Goal: Understand site structure: Understand site structure

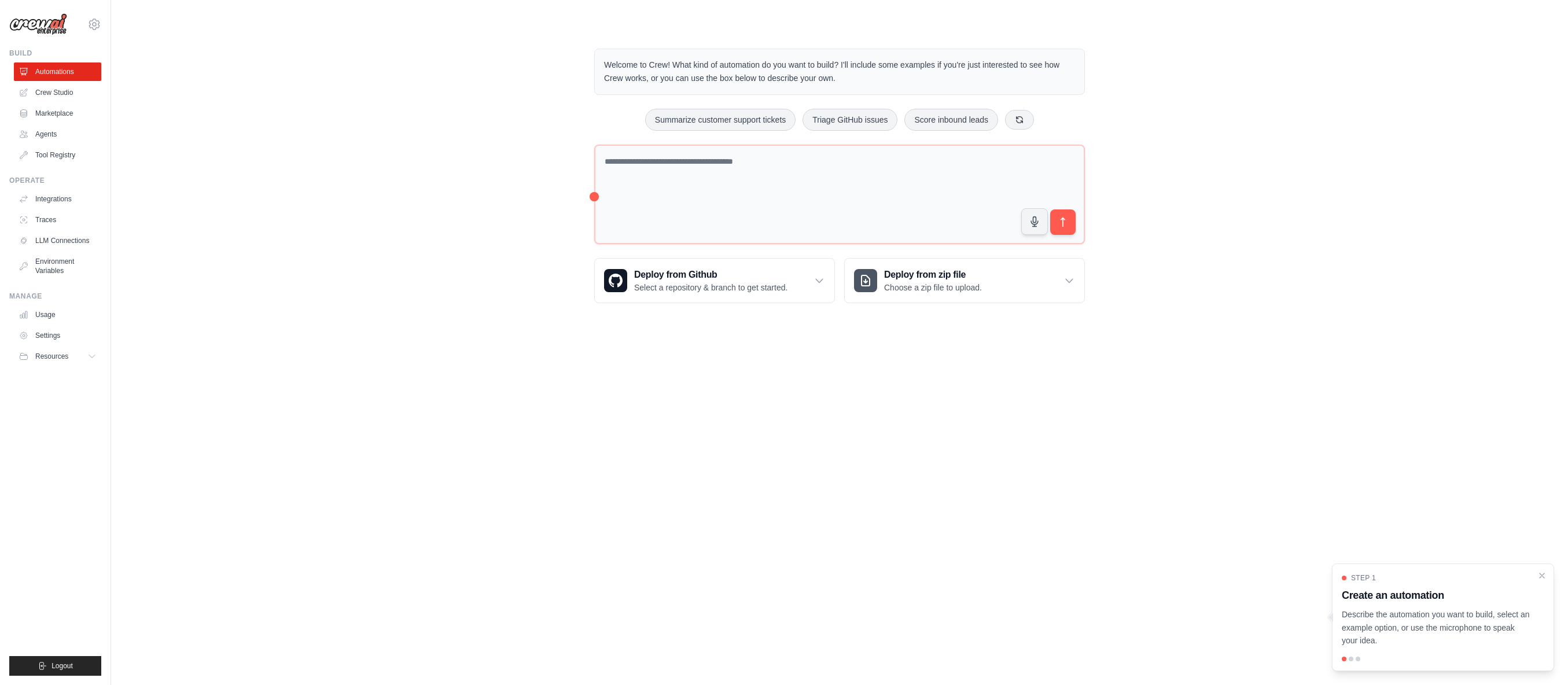
drag, startPoint x: 811, startPoint y: 59, endPoint x: 841, endPoint y: 77, distance: 35.0
click at [841, 77] on p "Welcome to Crew! What kind of automation do you want to build? I'll include som…" at bounding box center [840, 72] width 471 height 27
click at [57, 92] on link "Crew Studio" at bounding box center [59, 92] width 87 height 18
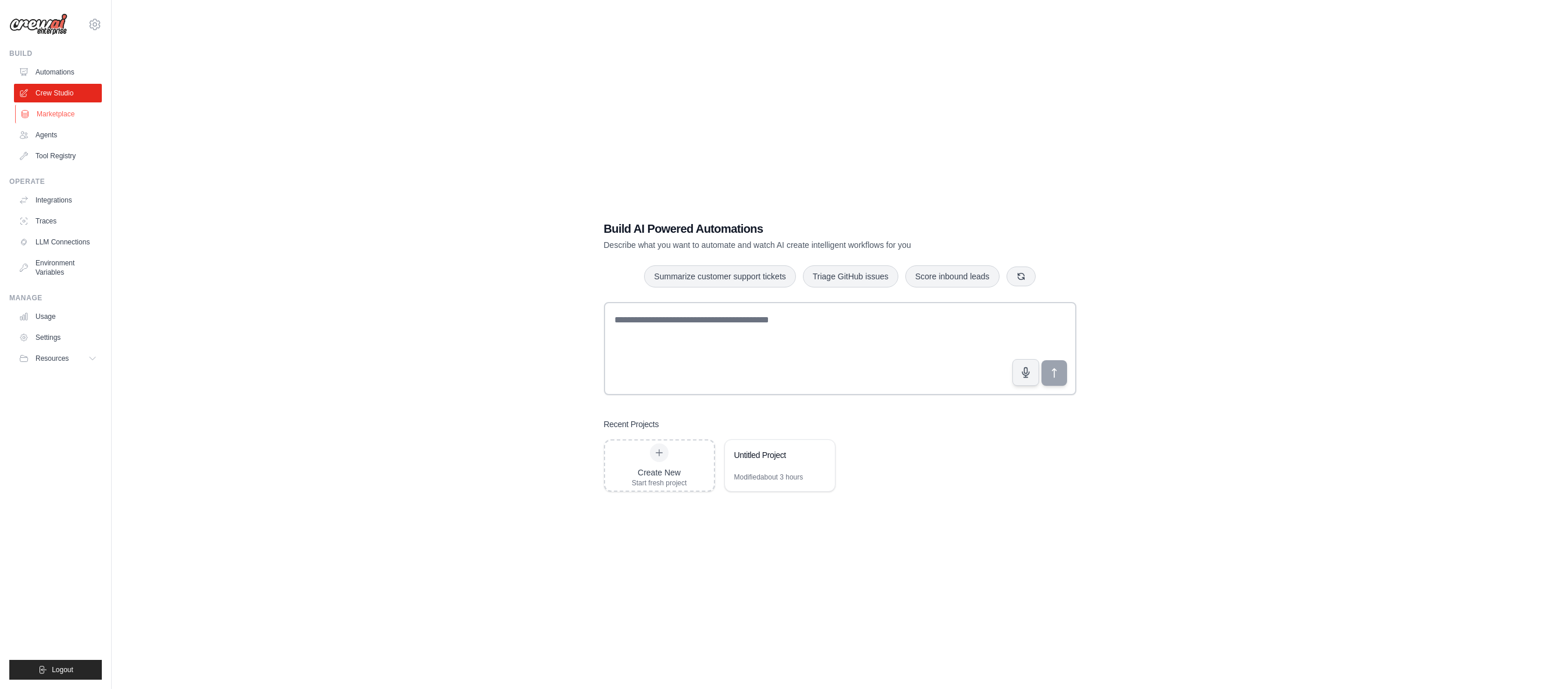
click at [57, 111] on link "Marketplace" at bounding box center [59, 113] width 88 height 18
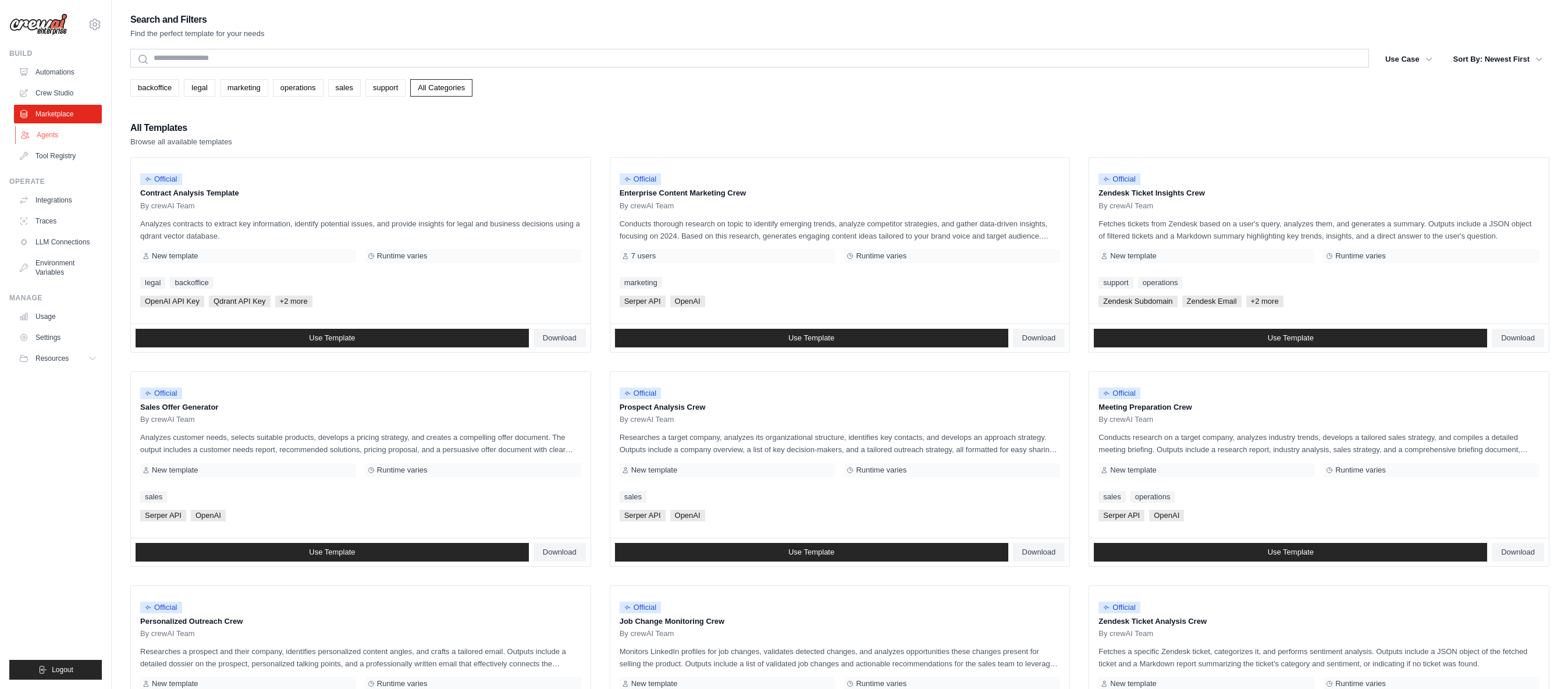
click at [49, 137] on link "Agents" at bounding box center [59, 134] width 88 height 18
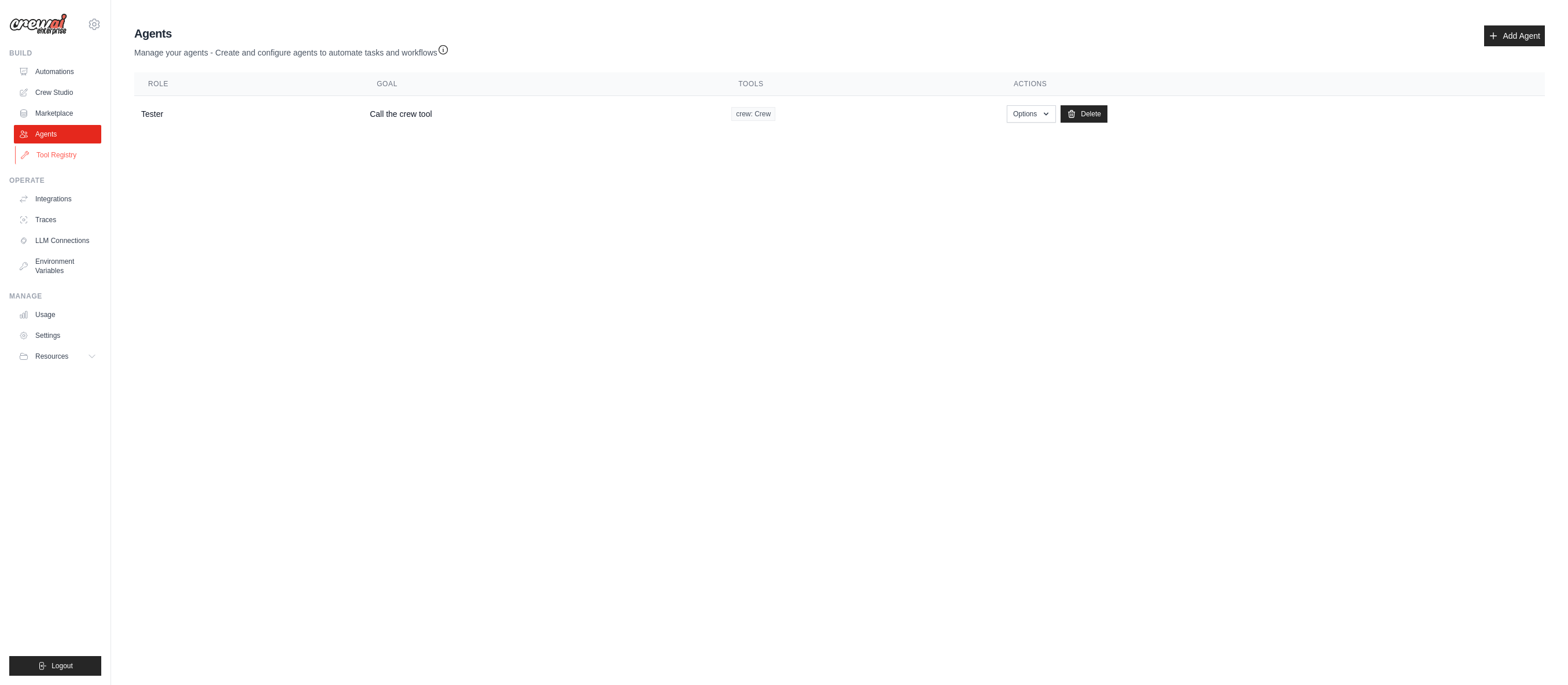
click at [59, 157] on link "Tool Registry" at bounding box center [59, 155] width 87 height 18
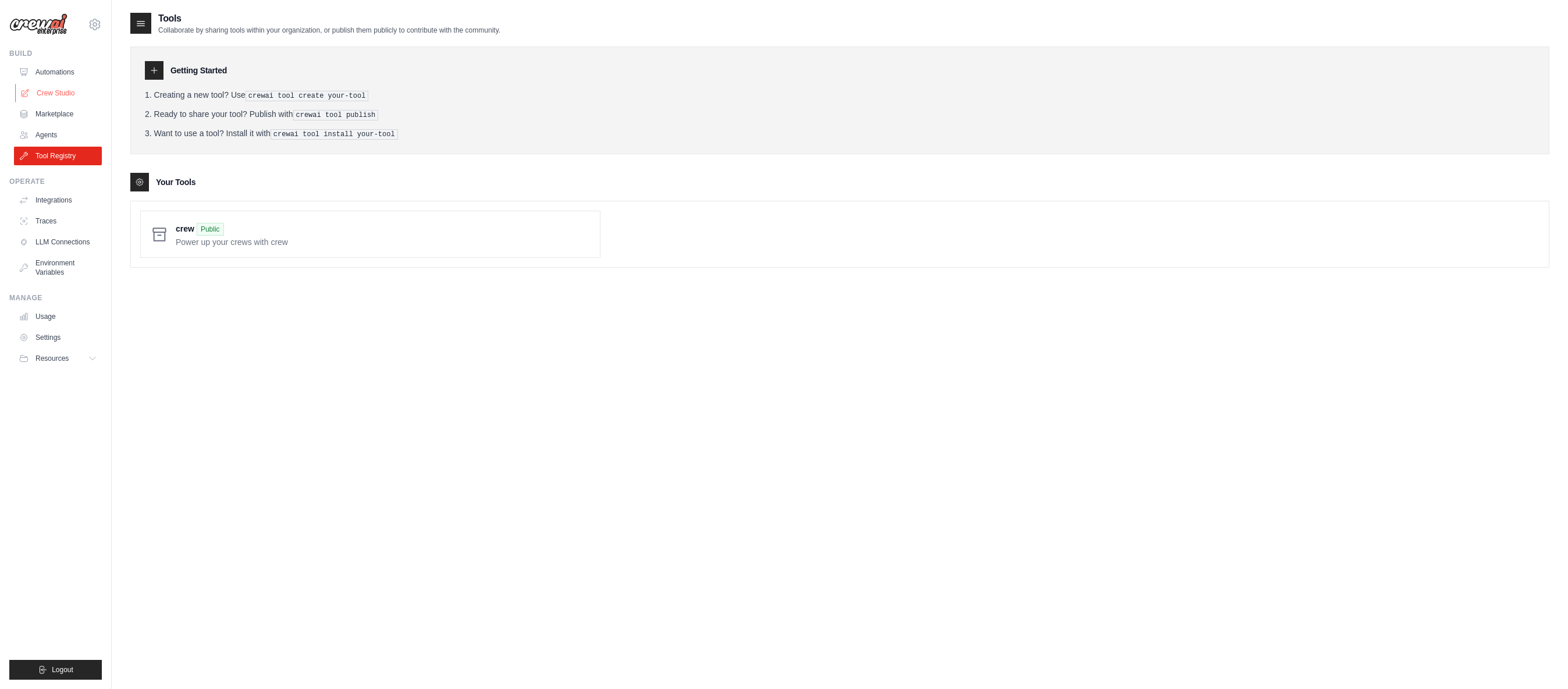
click at [64, 93] on link "Crew Studio" at bounding box center [59, 93] width 88 height 18
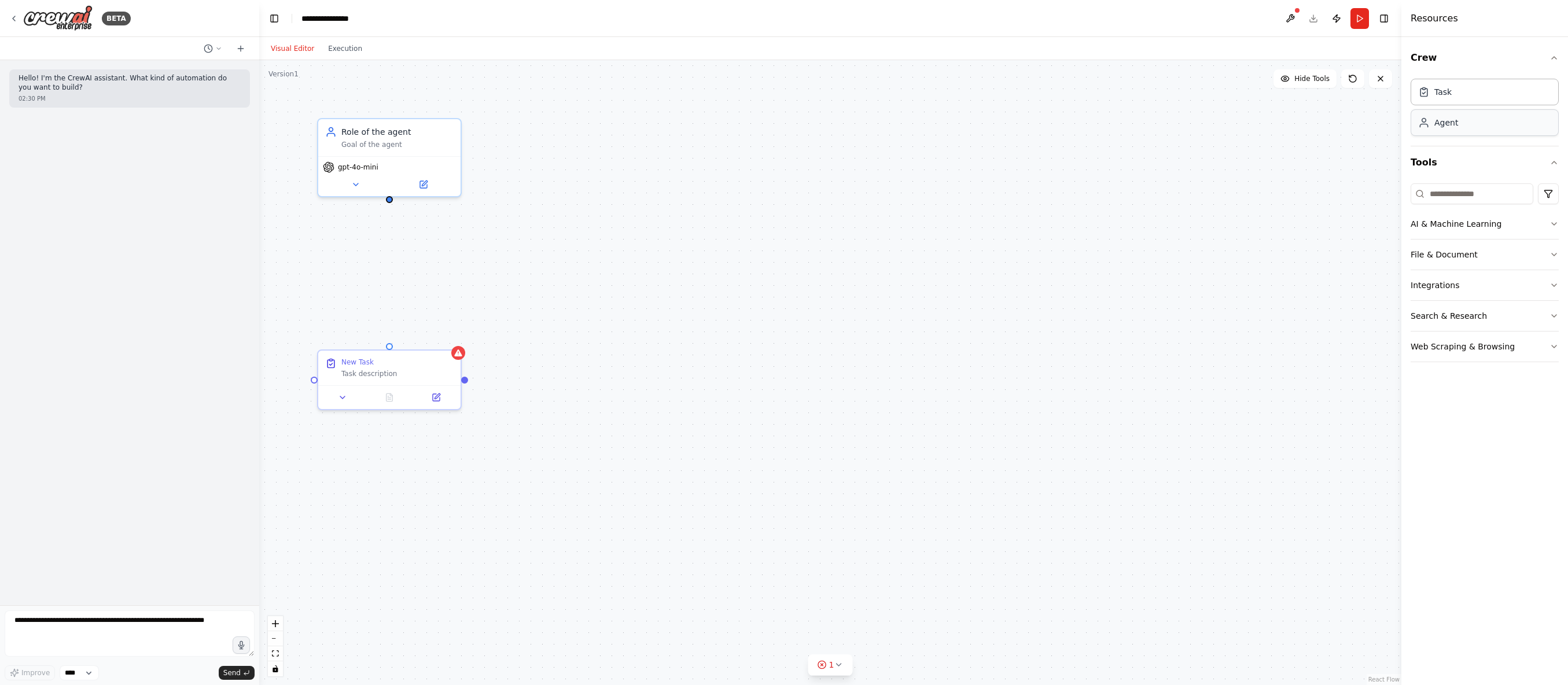
click at [1462, 129] on div "Agent" at bounding box center [1485, 123] width 148 height 27
click at [1008, 179] on button at bounding box center [1002, 175] width 40 height 13
click at [1140, 393] on button "Cancel" at bounding box center [1139, 390] width 41 height 16
click at [1550, 285] on icon "button" at bounding box center [1555, 286] width 10 height 10
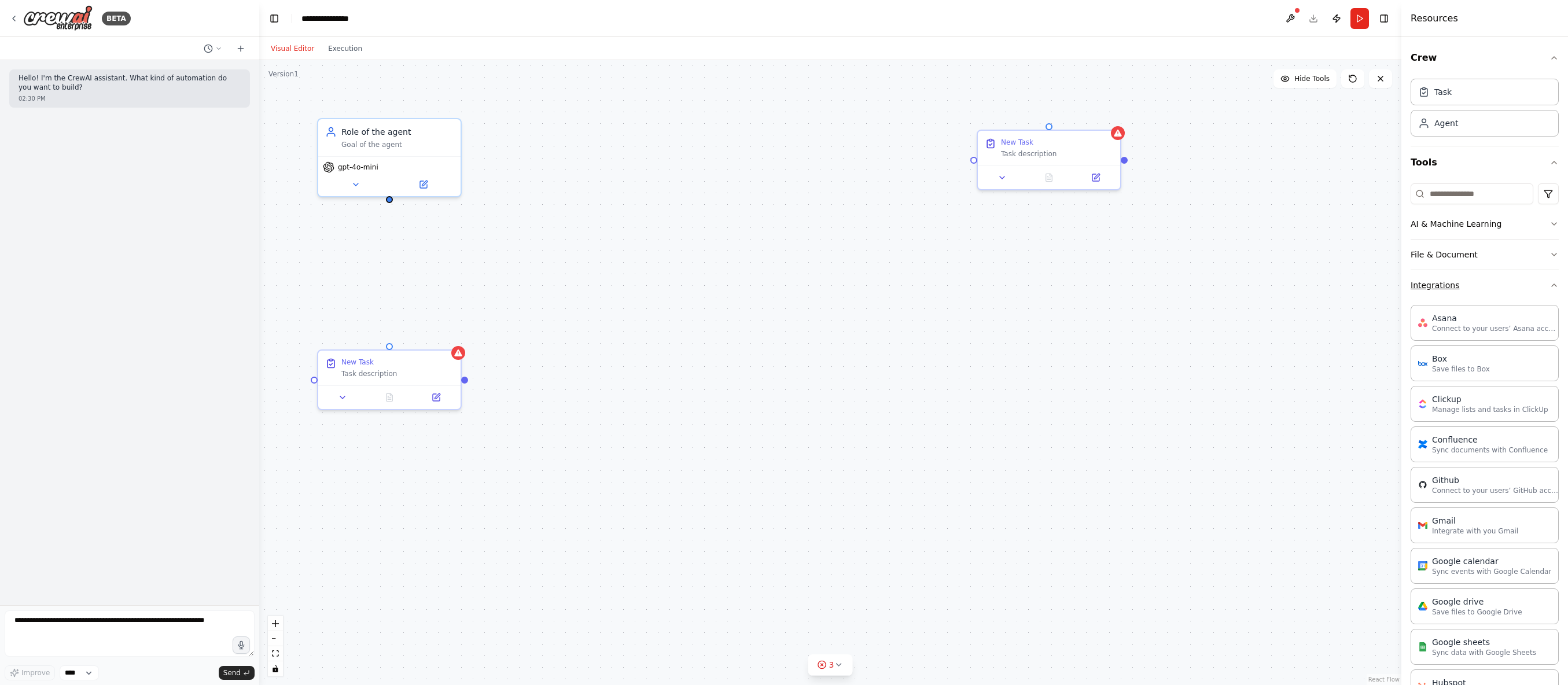
click at [1550, 285] on icon "button" at bounding box center [1555, 286] width 10 height 10
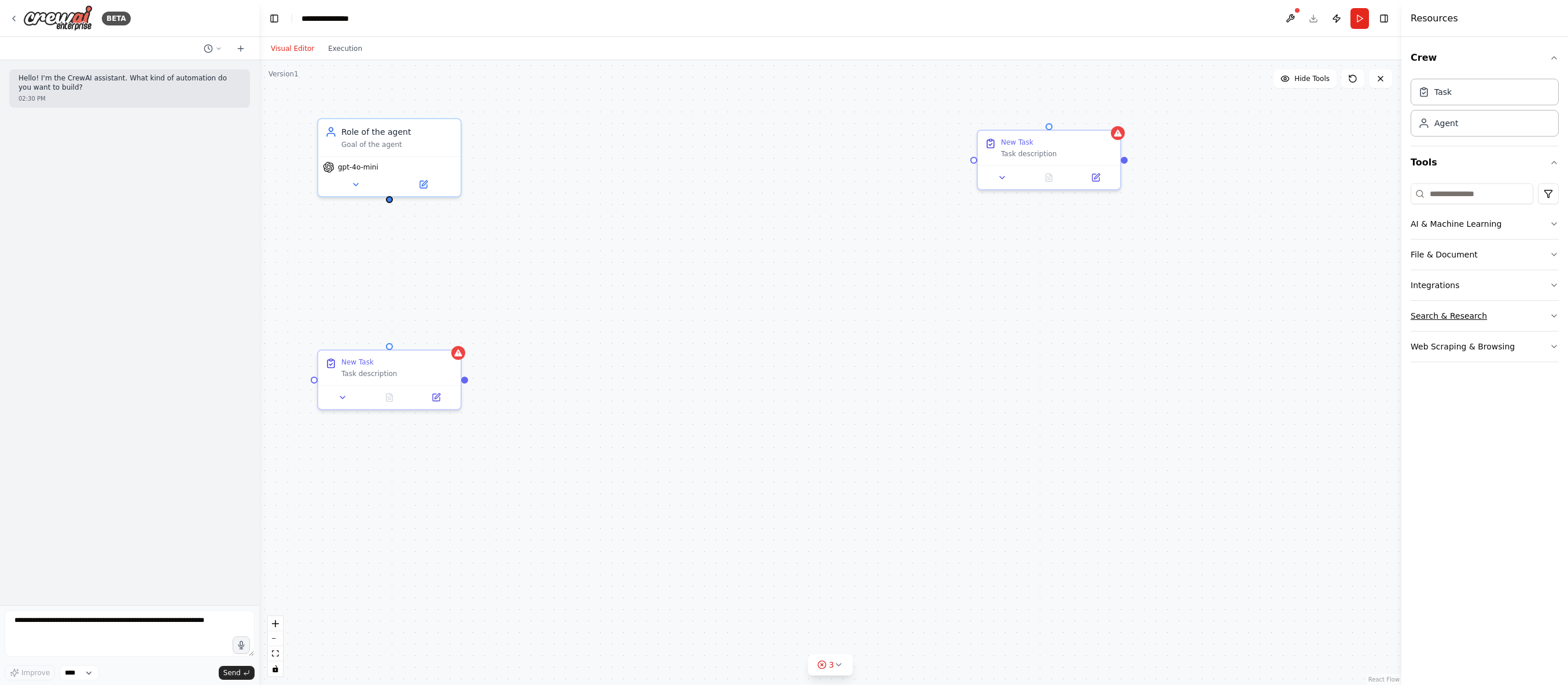
click at [1548, 313] on button "Search & Research" at bounding box center [1485, 316] width 148 height 30
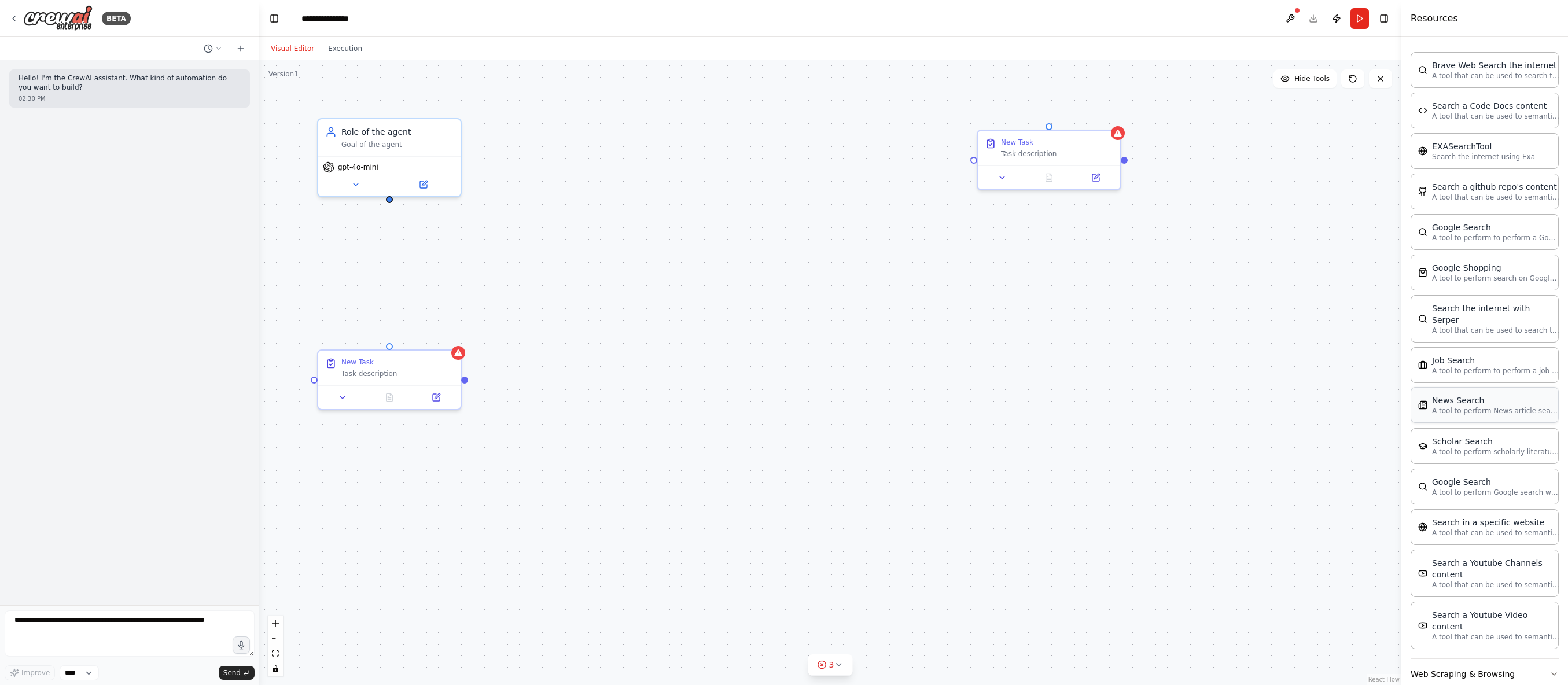
scroll to position [52, 0]
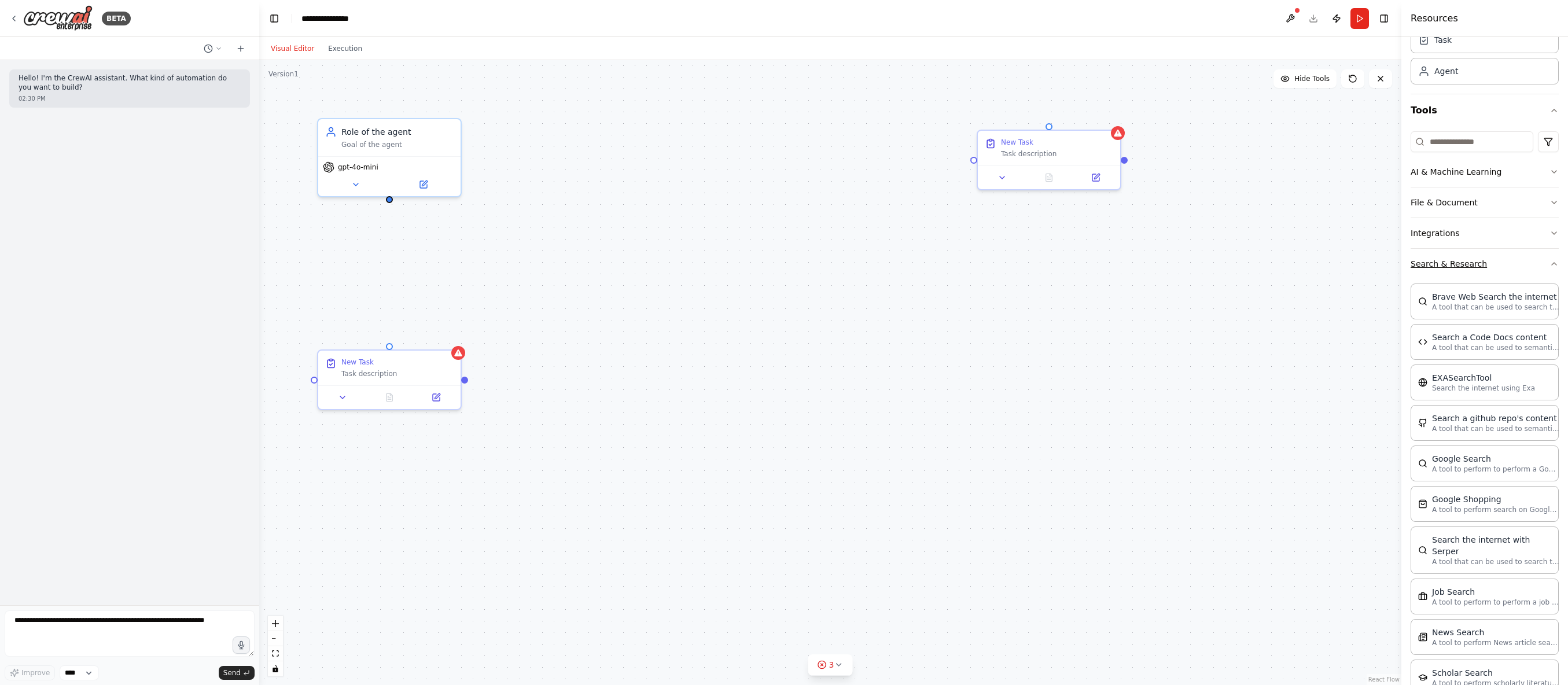
click at [1550, 265] on icon "button" at bounding box center [1555, 264] width 10 height 10
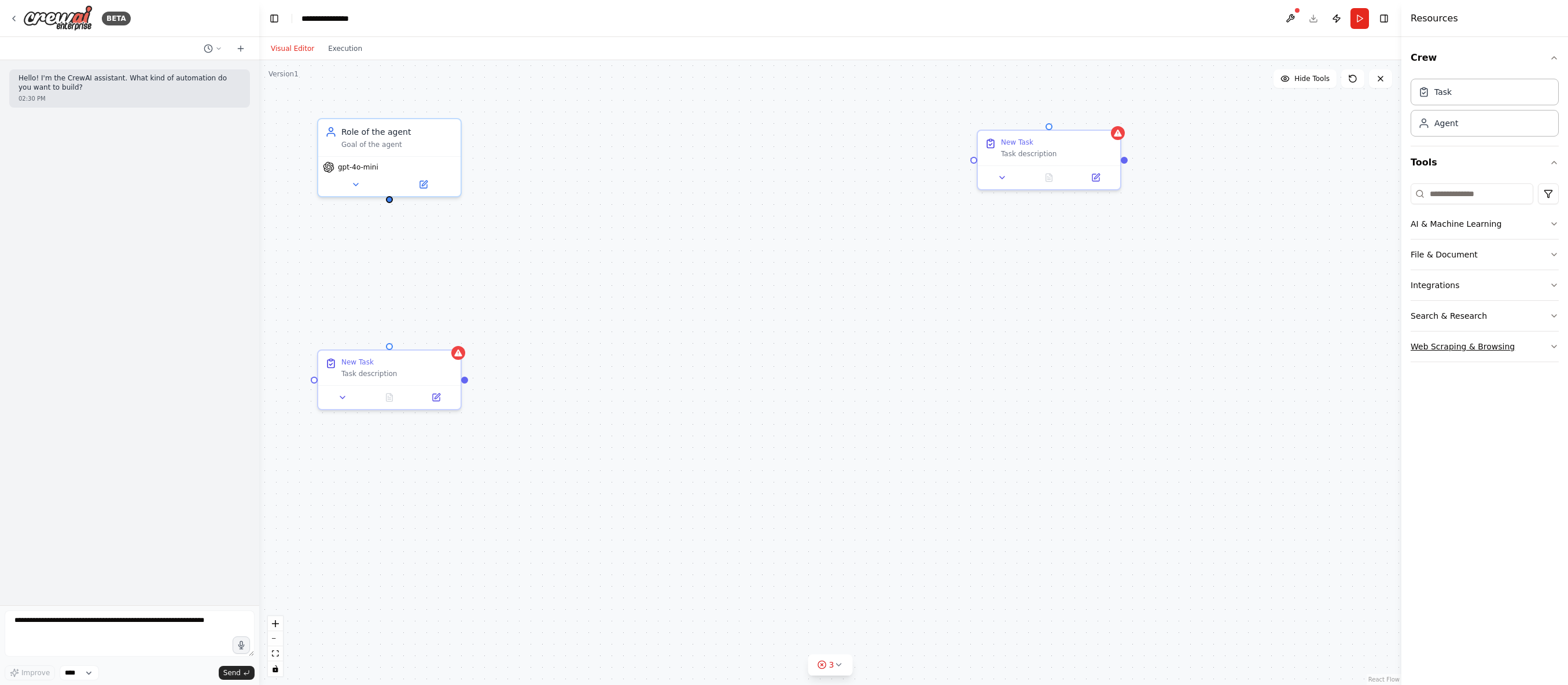
click at [1537, 349] on button "Web Scraping & Browsing" at bounding box center [1485, 347] width 148 height 30
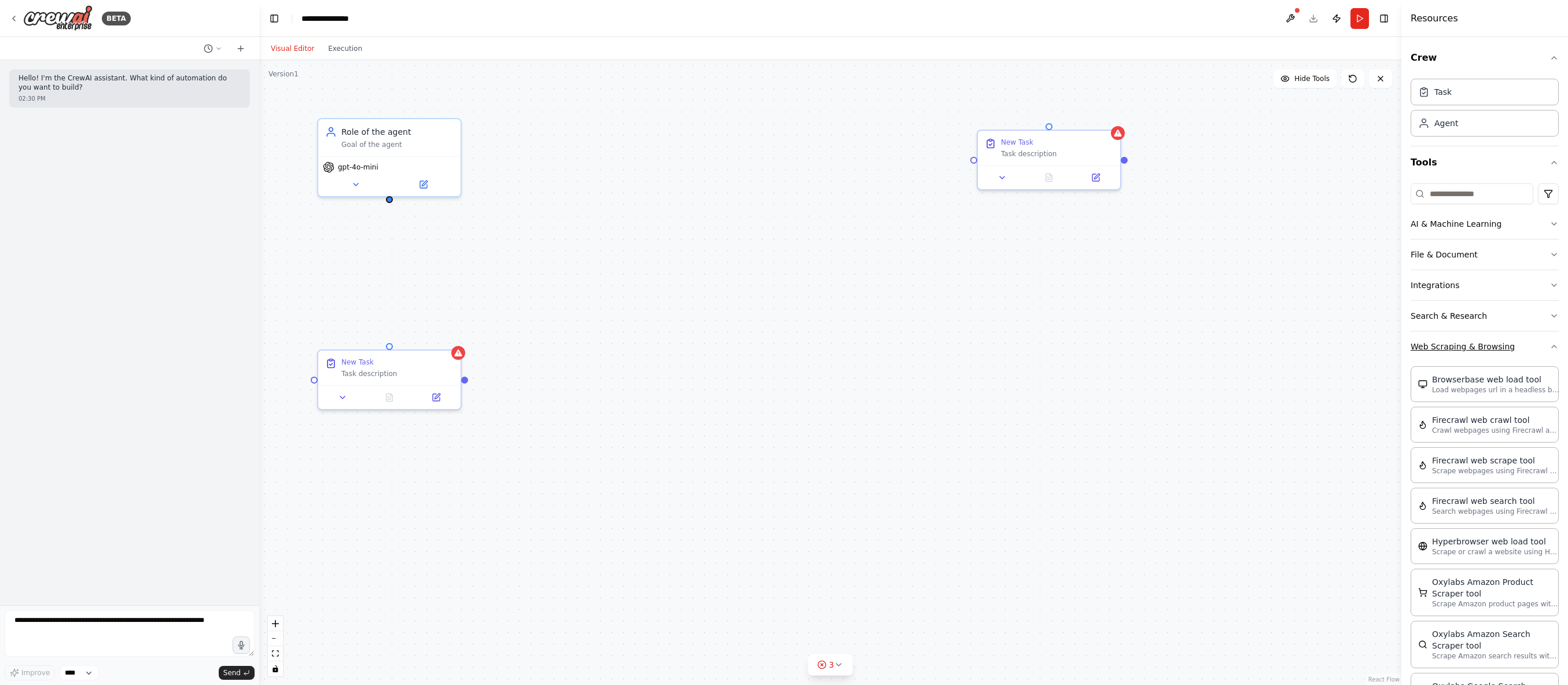
click at [1550, 344] on icon "button" at bounding box center [1555, 347] width 10 height 10
